Goal: Contribute content: Contribute content

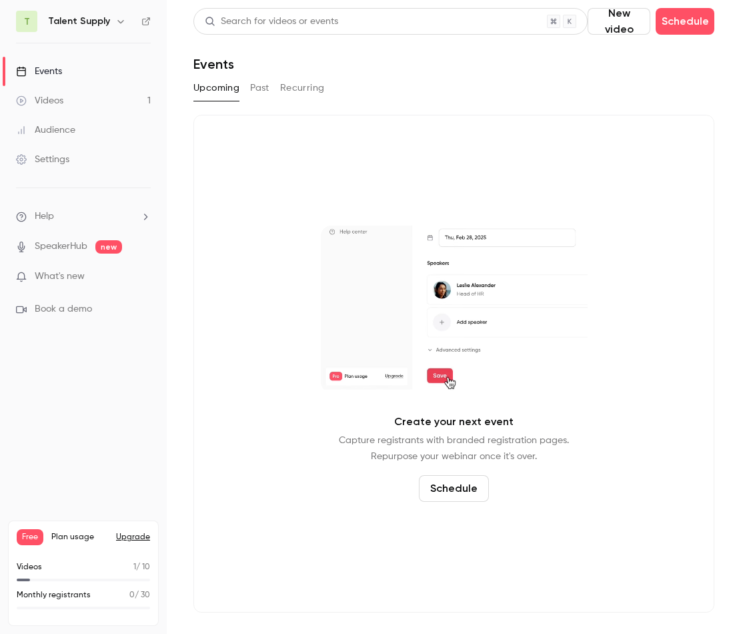
click at [59, 101] on div "Videos" at bounding box center [39, 100] width 47 height 13
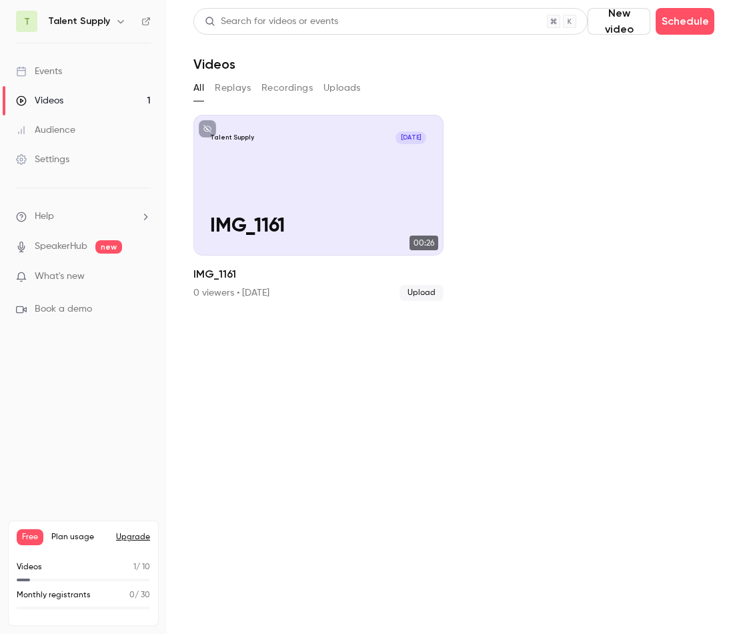
click at [338, 87] on button "Uploads" at bounding box center [341, 87] width 37 height 21
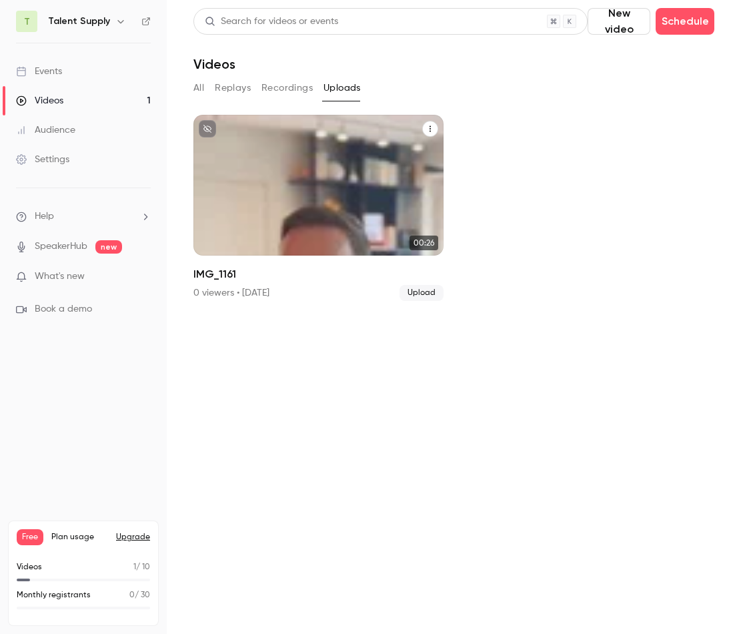
click at [424, 292] on span "Upload" at bounding box center [422, 293] width 44 height 16
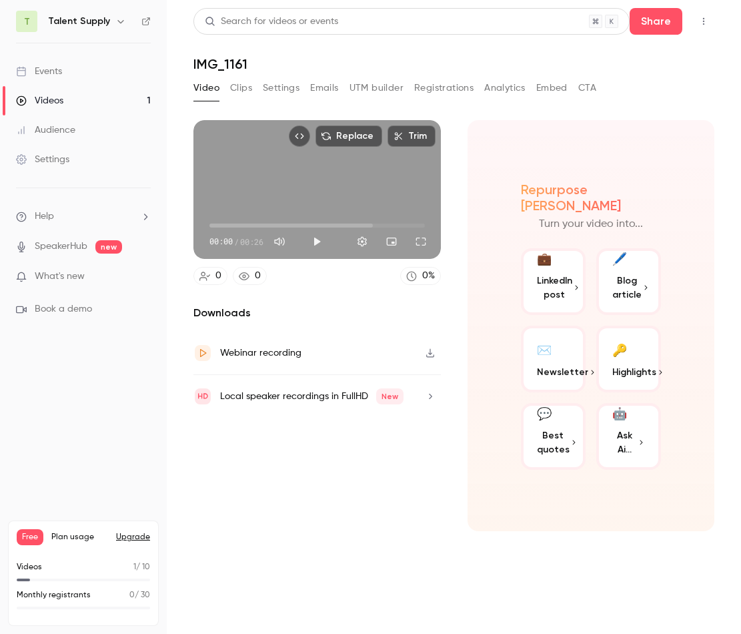
click at [62, 101] on div "Videos" at bounding box center [39, 100] width 47 height 13
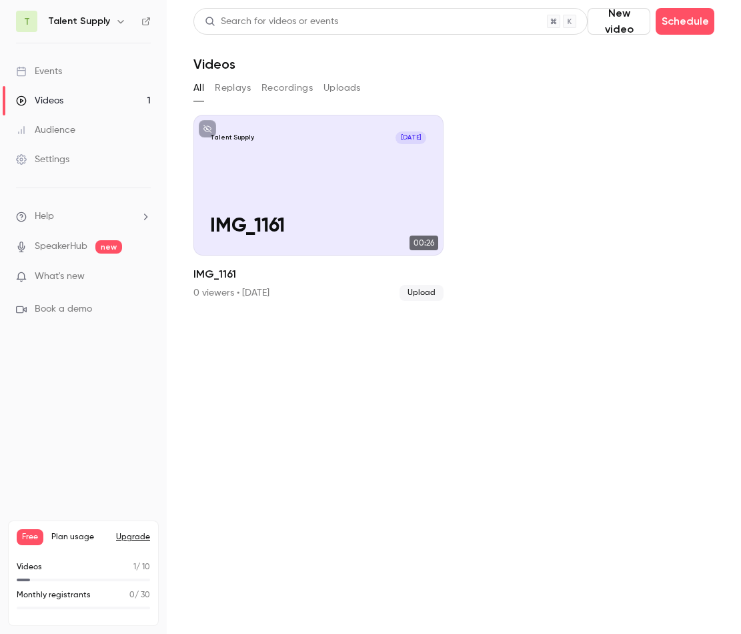
click at [335, 87] on button "Uploads" at bounding box center [341, 87] width 37 height 21
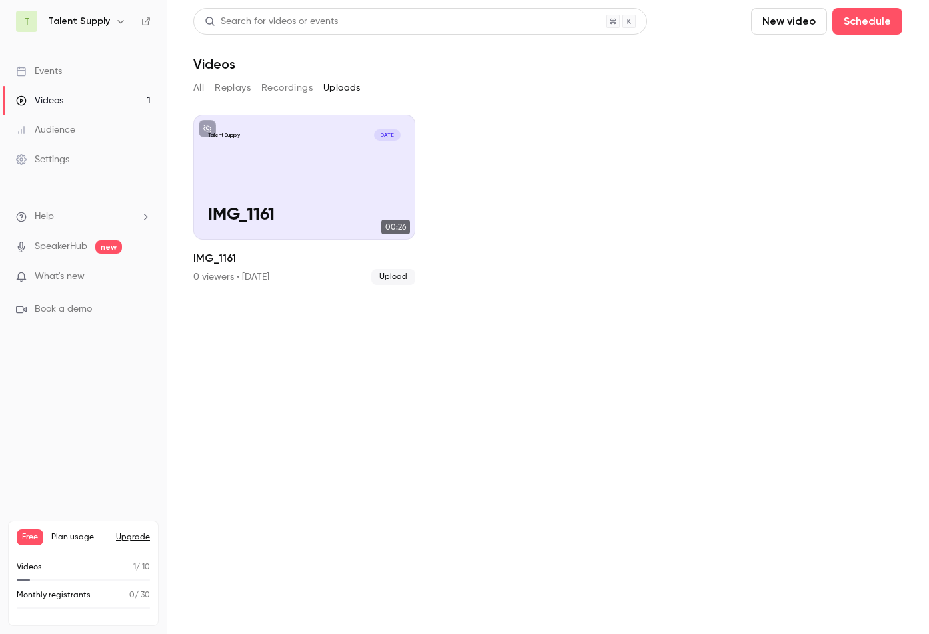
click at [200, 87] on button "All" at bounding box center [198, 87] width 11 height 21
click at [740, 24] on button "New video" at bounding box center [789, 21] width 76 height 27
click at [740, 93] on div "Upload" at bounding box center [837, 92] width 101 height 13
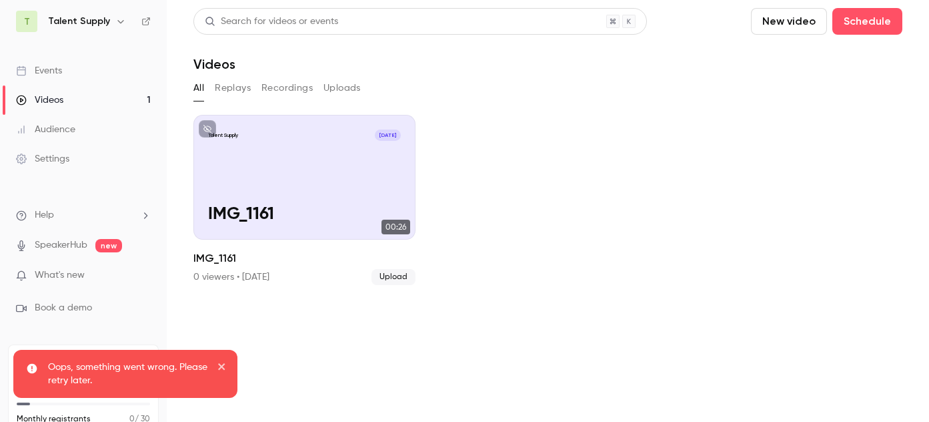
click at [740, 18] on button "New video" at bounding box center [789, 21] width 76 height 27
click at [740, 95] on div "Upload" at bounding box center [827, 92] width 101 height 13
